Goal: Navigation & Orientation: Find specific page/section

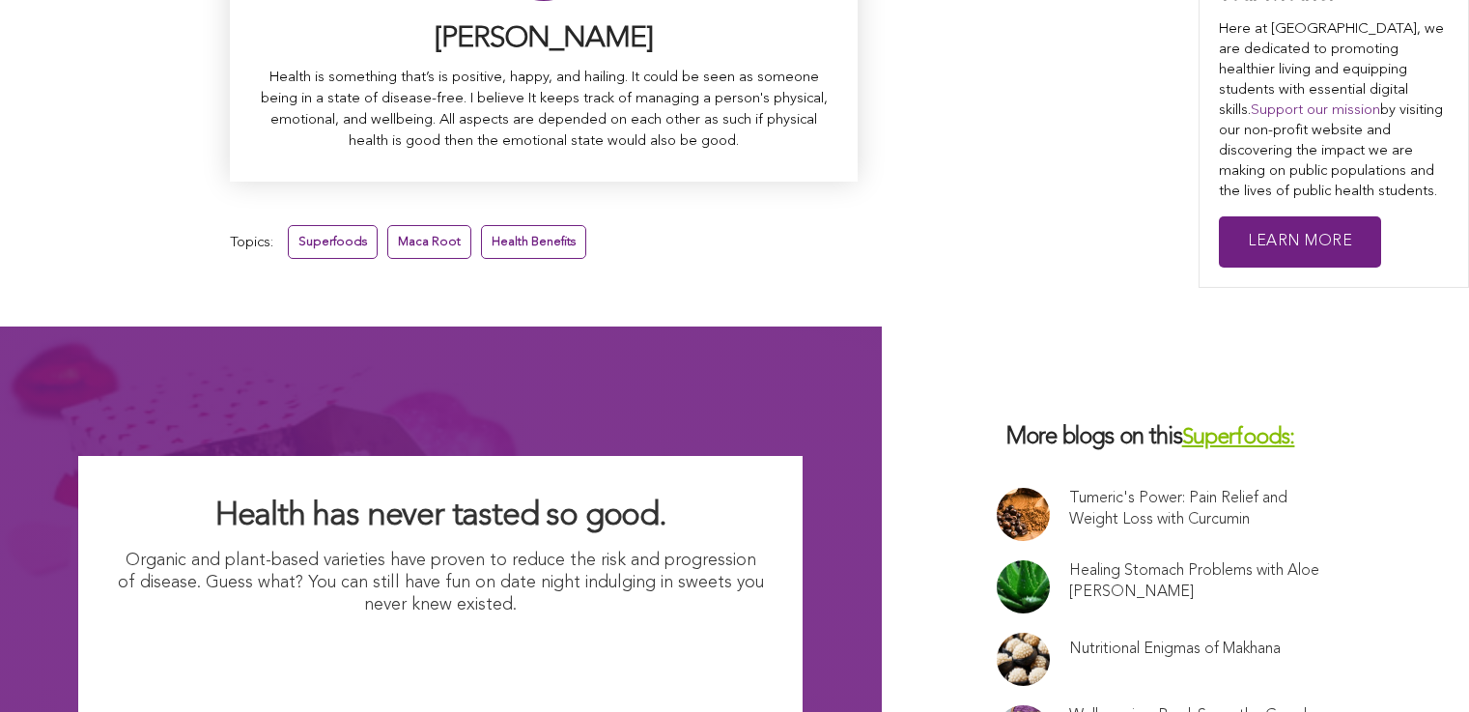
scroll to position [12700, 0]
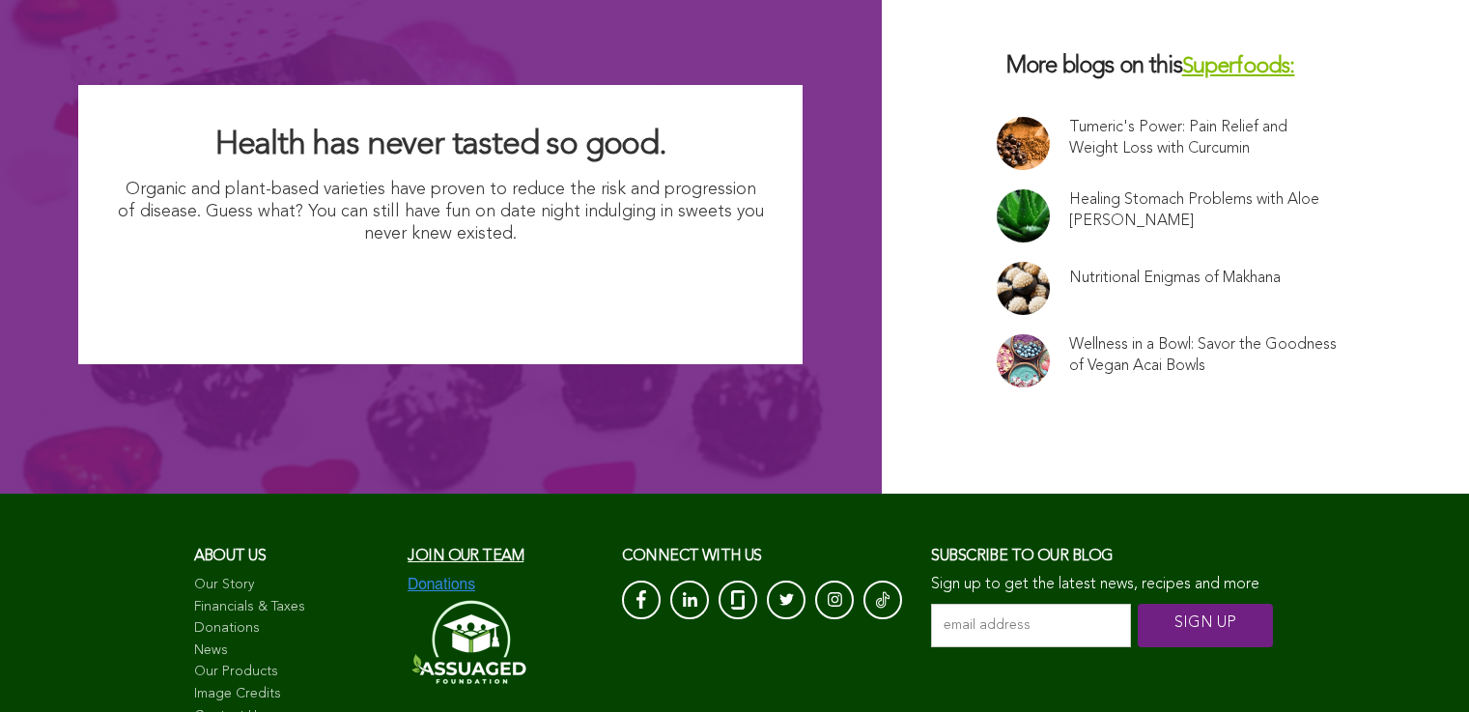
click at [194, 598] on link "Financials & Taxes" at bounding box center [291, 607] width 195 height 19
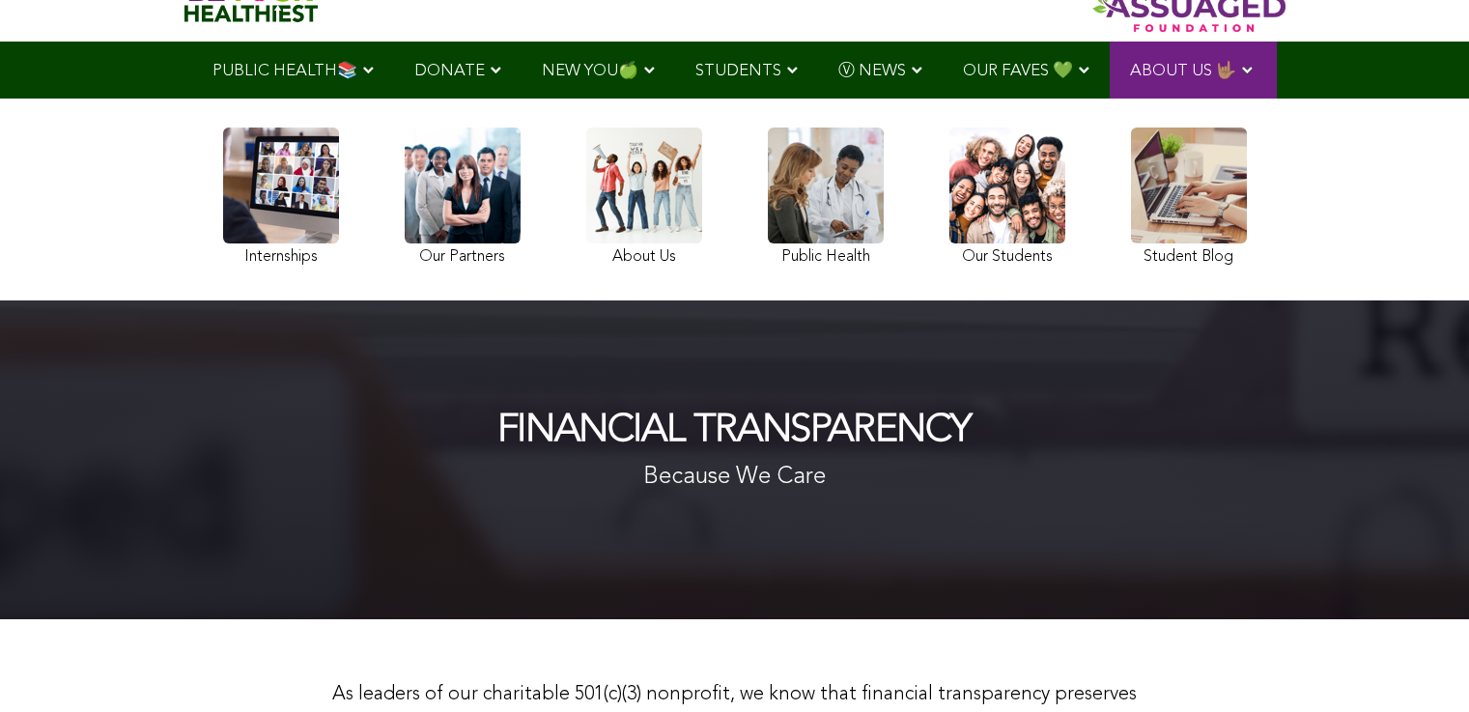
scroll to position [170, 0]
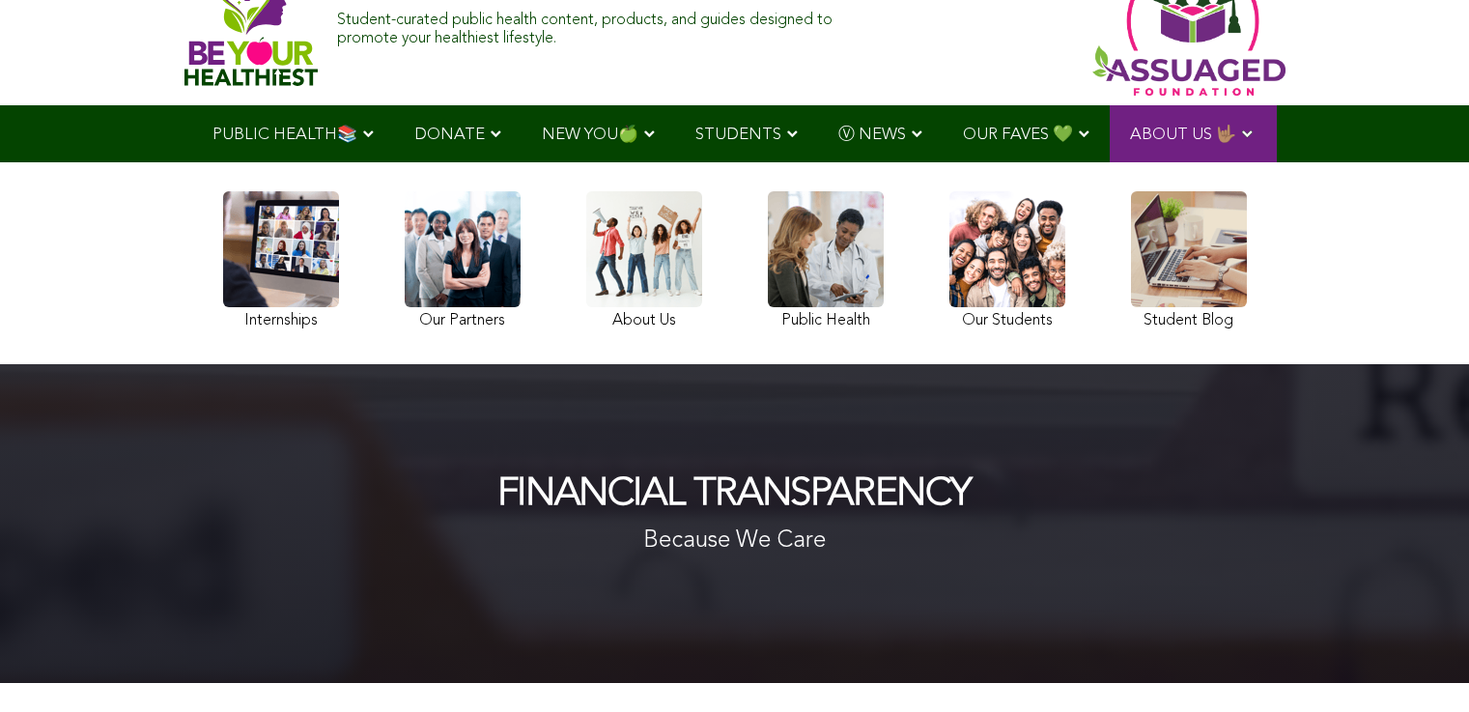
click at [184, 22] on img at bounding box center [251, 24] width 134 height 123
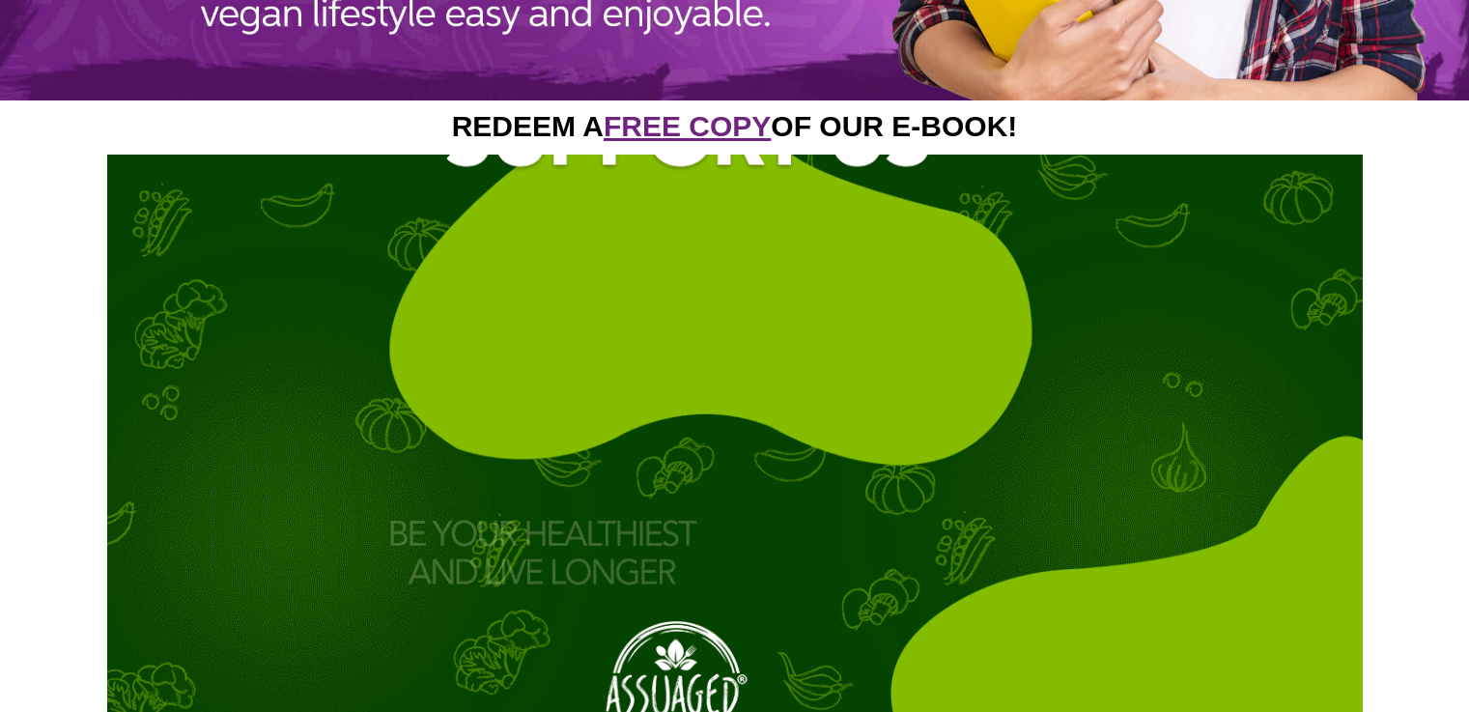
scroll to position [2793, 0]
